Goal: Transaction & Acquisition: Book appointment/travel/reservation

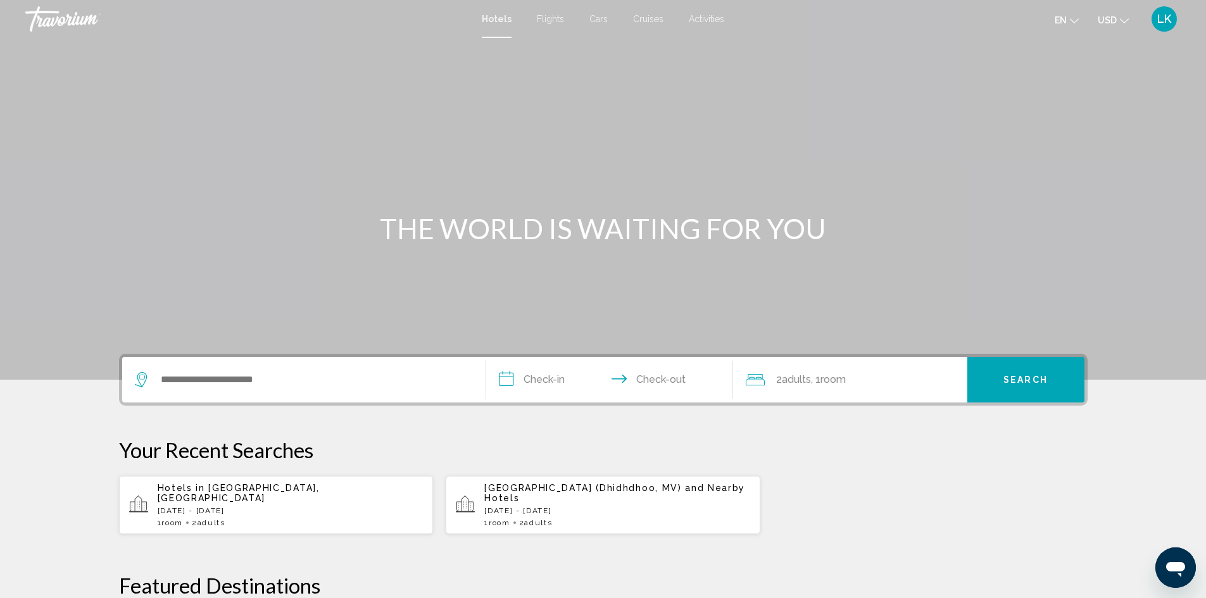
click at [711, 19] on span "Activities" at bounding box center [706, 19] width 35 height 10
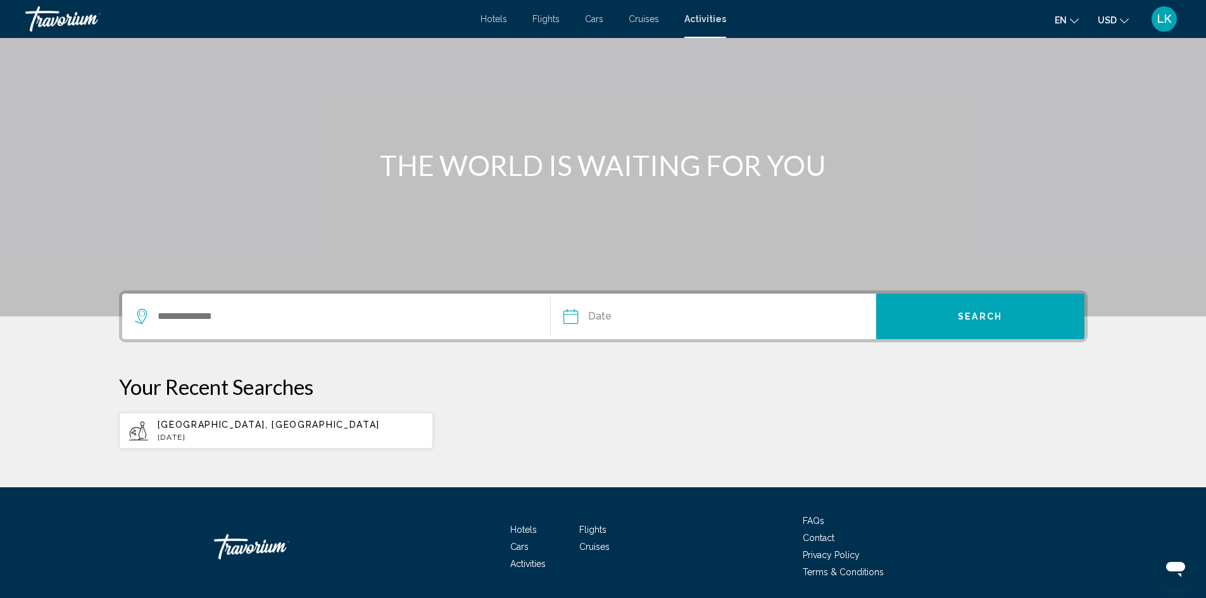
scroll to position [108, 0]
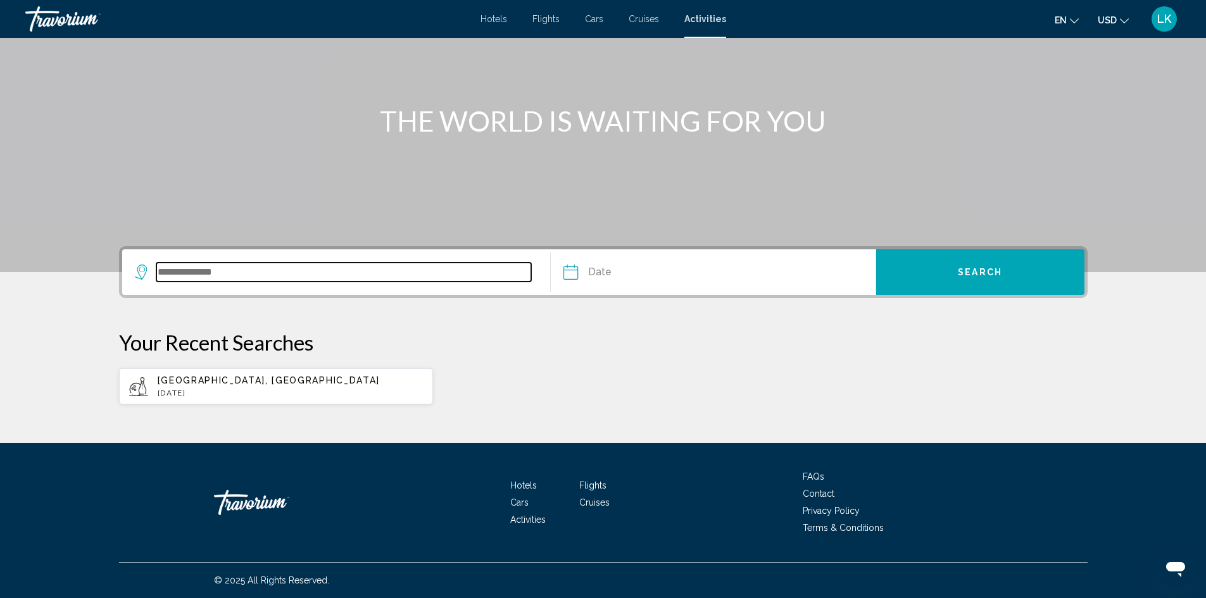
click at [276, 271] on input "Search widget" at bounding box center [343, 272] width 375 height 19
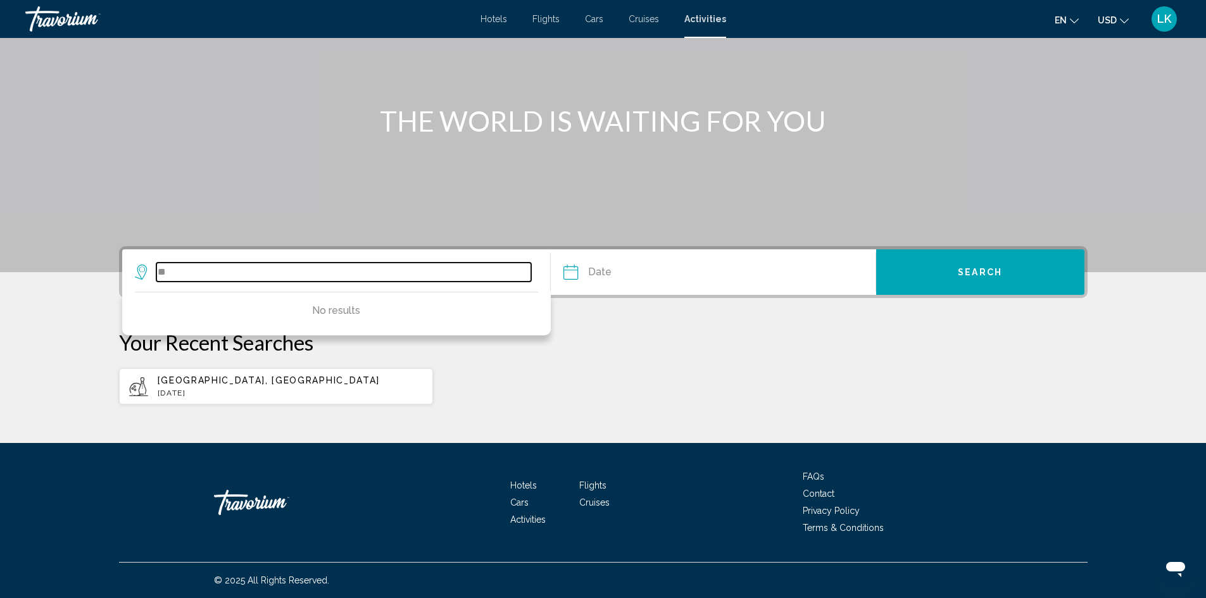
type input "*"
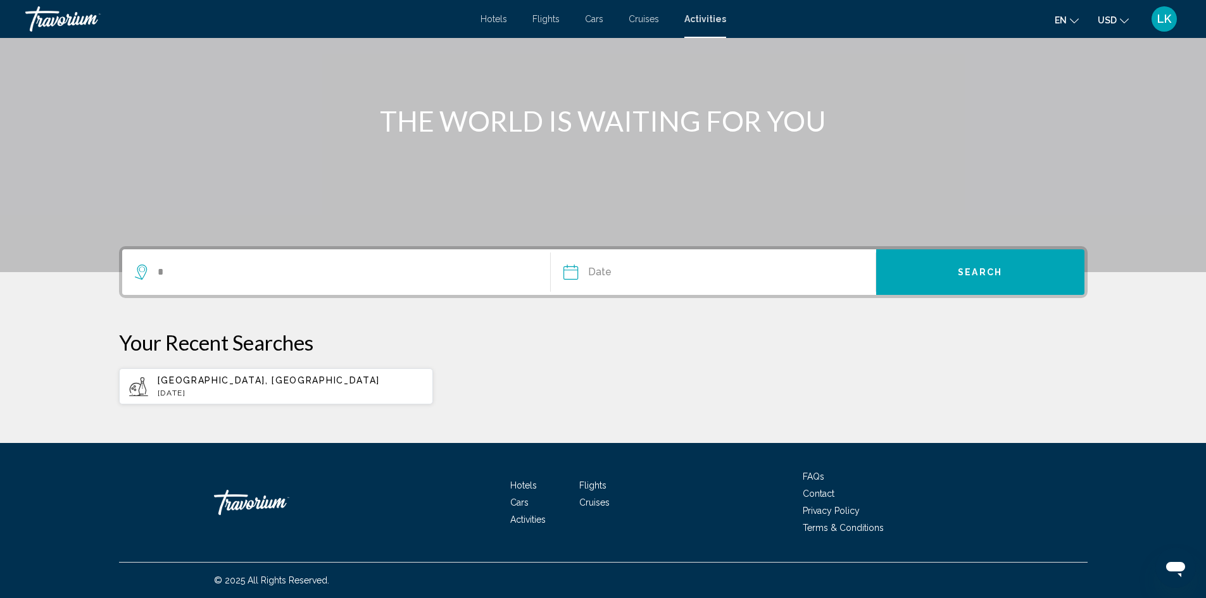
click at [625, 165] on div "Main content" at bounding box center [603, 82] width 1206 height 380
click at [645, 16] on span "Cruises" at bounding box center [643, 19] width 30 height 10
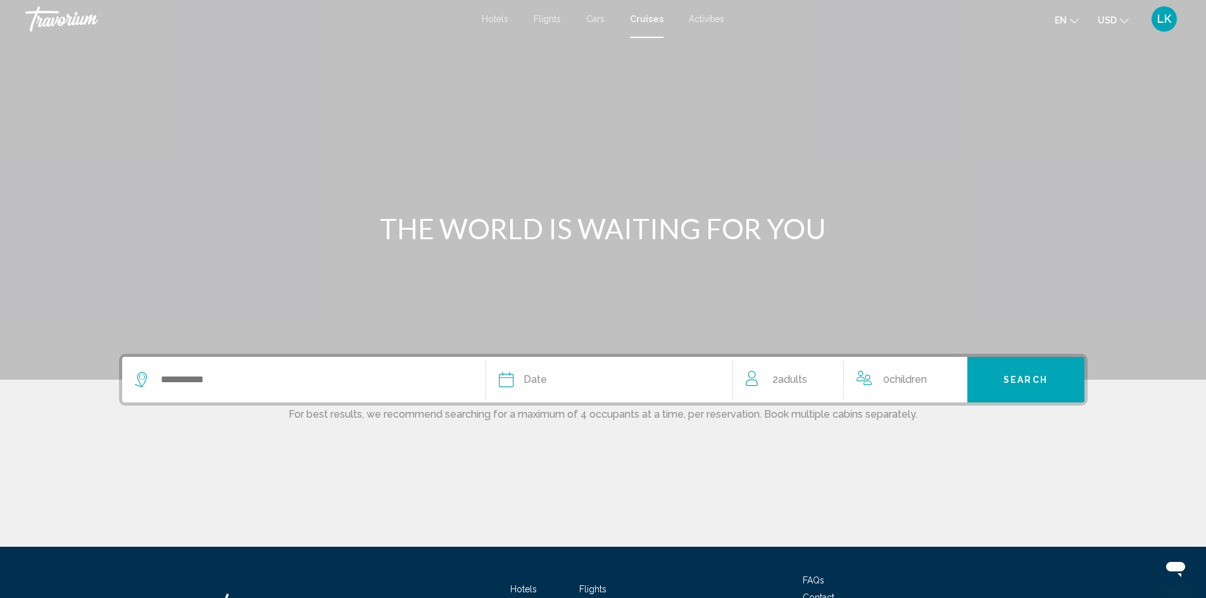
click at [715, 15] on span "Activities" at bounding box center [706, 19] width 35 height 10
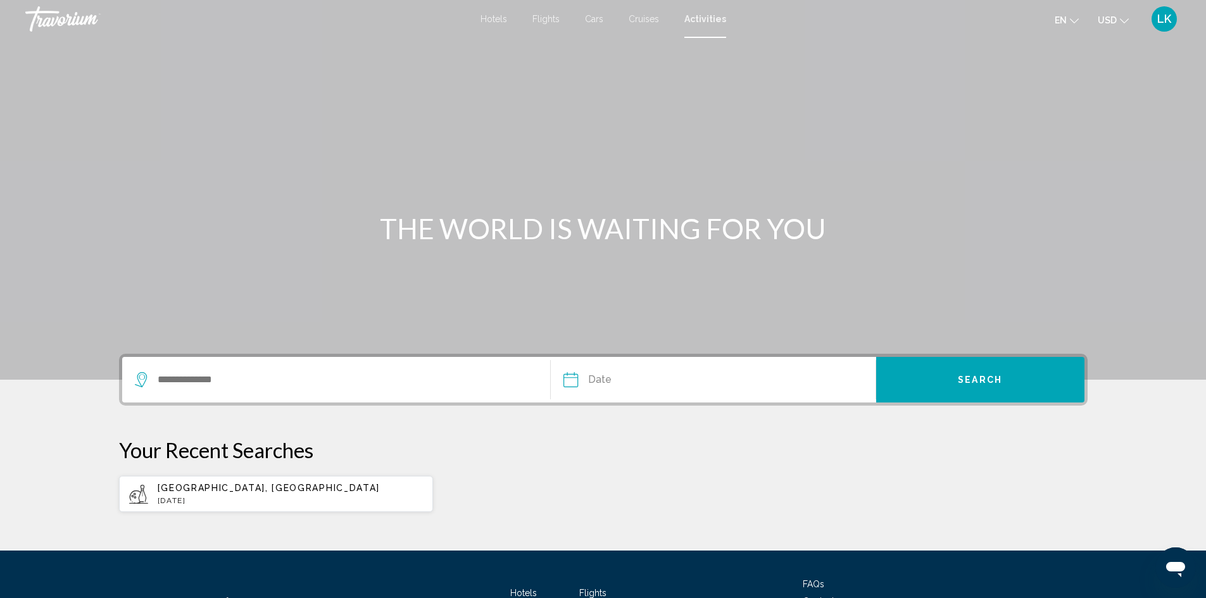
drag, startPoint x: 365, startPoint y: 223, endPoint x: 892, endPoint y: 223, distance: 527.2
click at [892, 223] on div "THE WORLD IS WAITING FOR YOU" at bounding box center [603, 228] width 1019 height 33
copy h1 "THE WORLD IS WAITING FOR YOU"
